Goal: Information Seeking & Learning: Learn about a topic

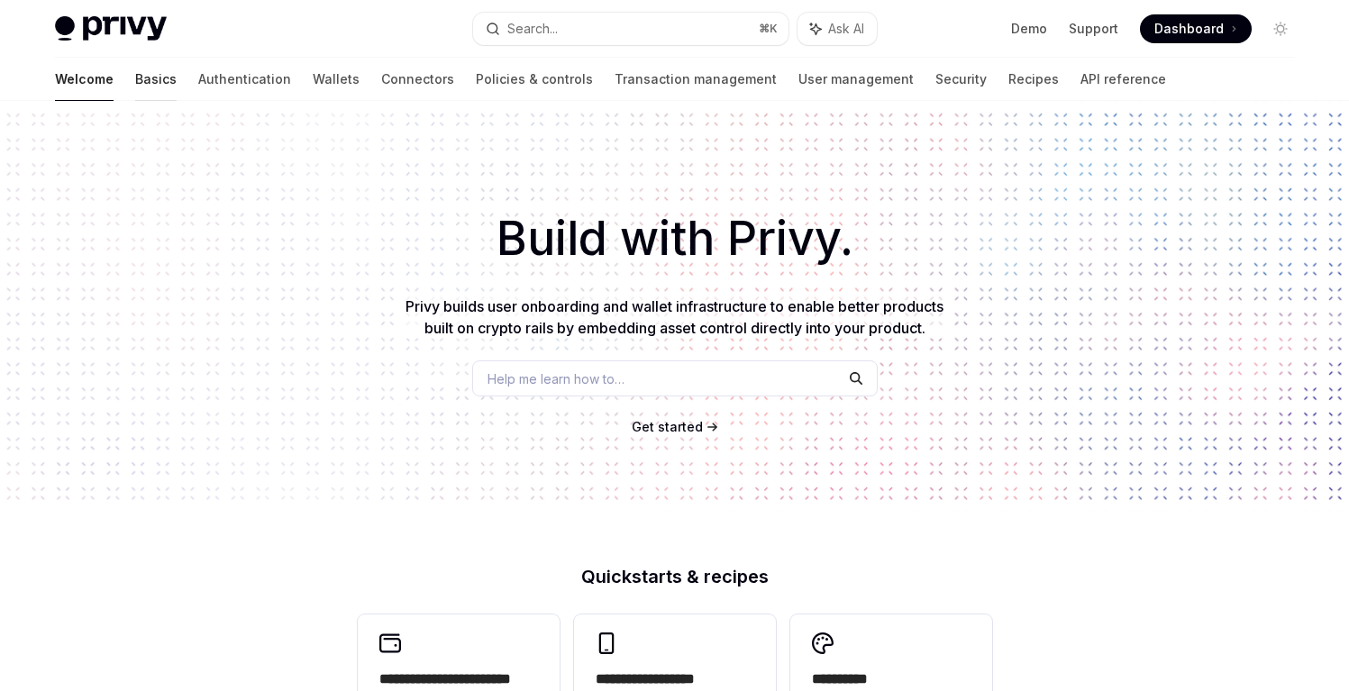
click at [135, 76] on link "Basics" at bounding box center [155, 79] width 41 height 43
type textarea "*"
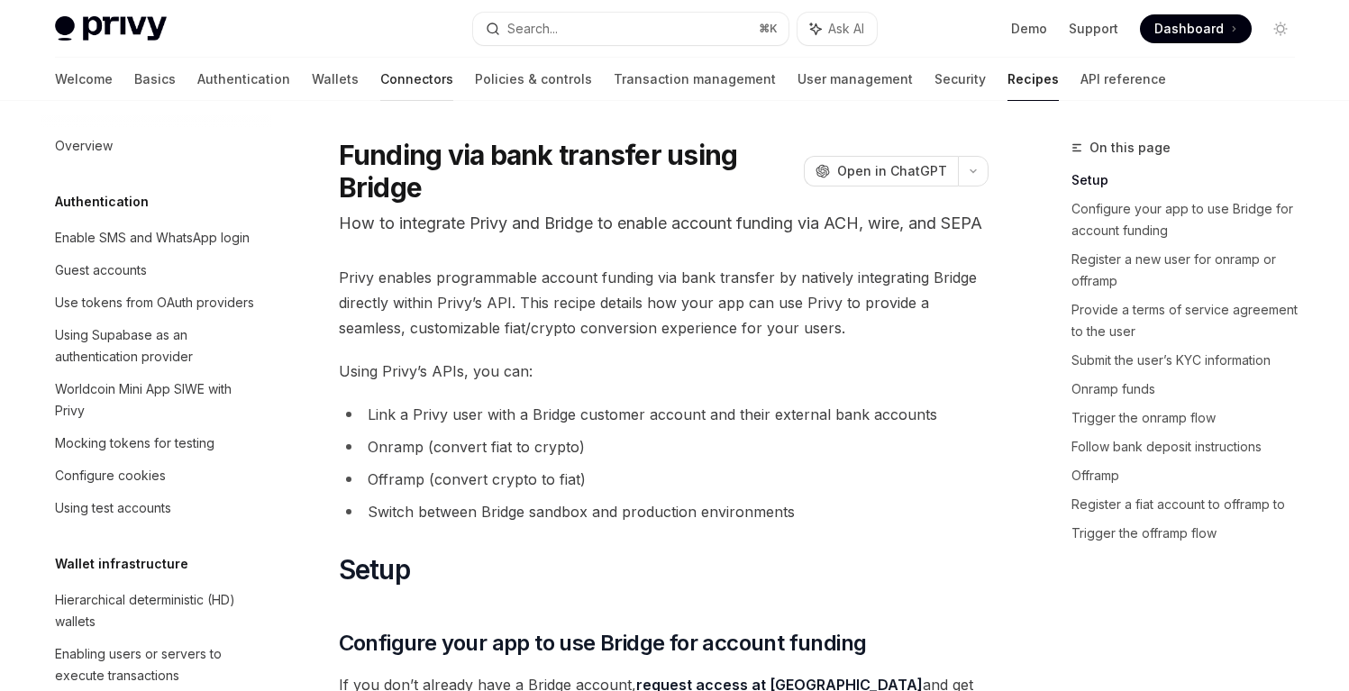
click at [380, 76] on link "Connectors" at bounding box center [416, 79] width 73 height 43
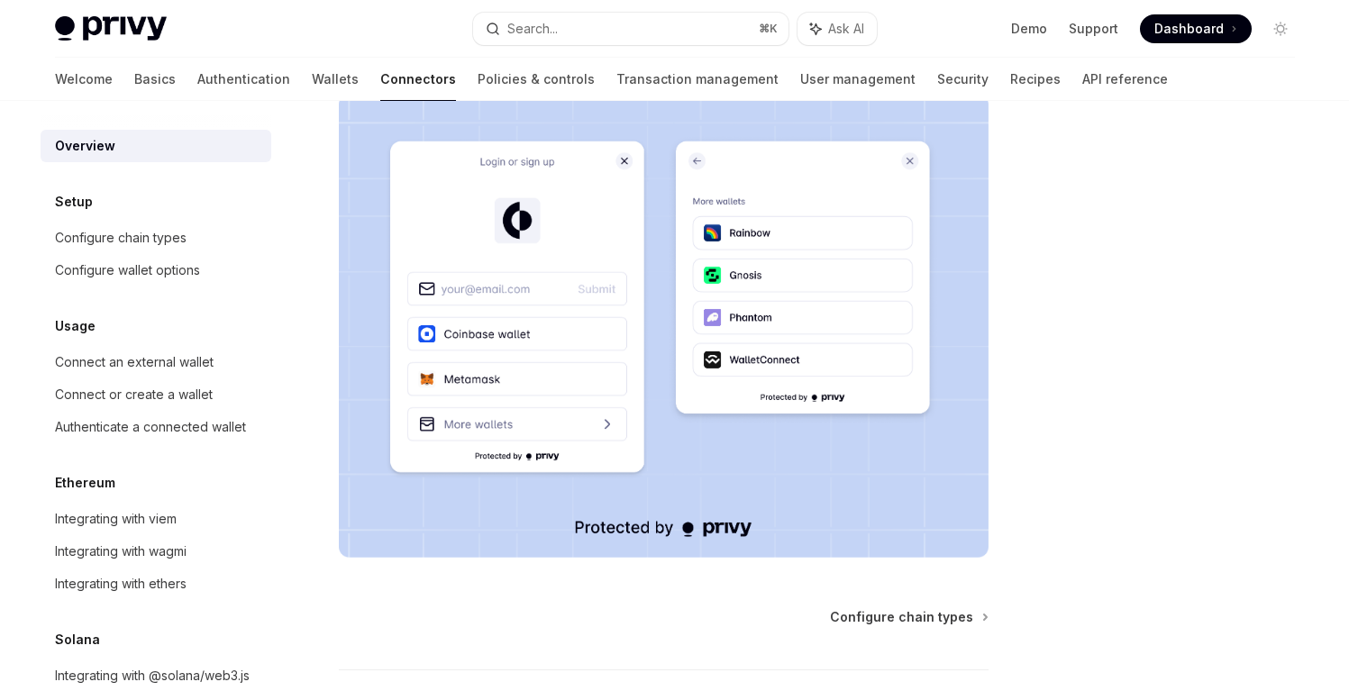
scroll to position [464, 0]
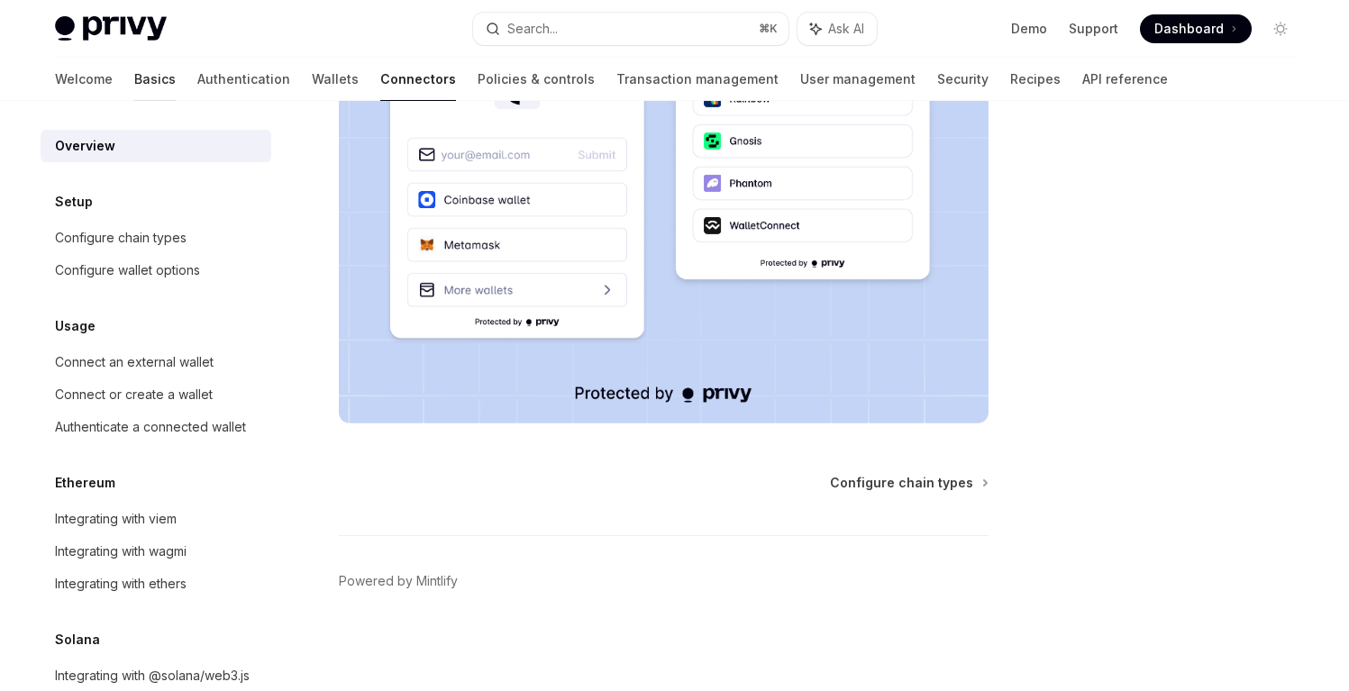
click at [134, 81] on link "Basics" at bounding box center [154, 79] width 41 height 43
type textarea "*"
